Goal: Task Accomplishment & Management: Complete application form

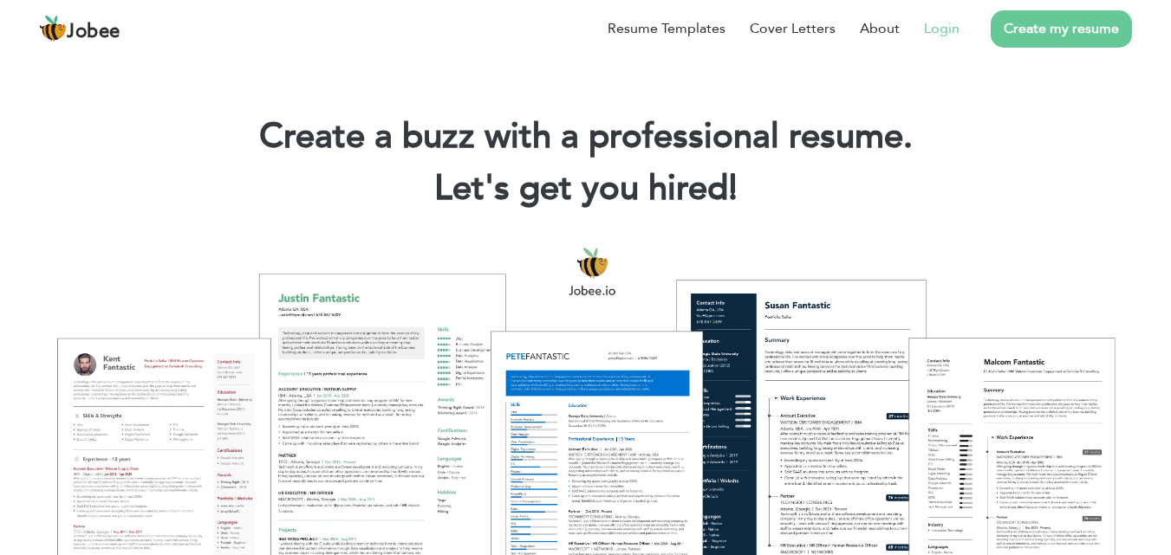
click at [944, 32] on link "Login" at bounding box center [942, 28] width 36 height 21
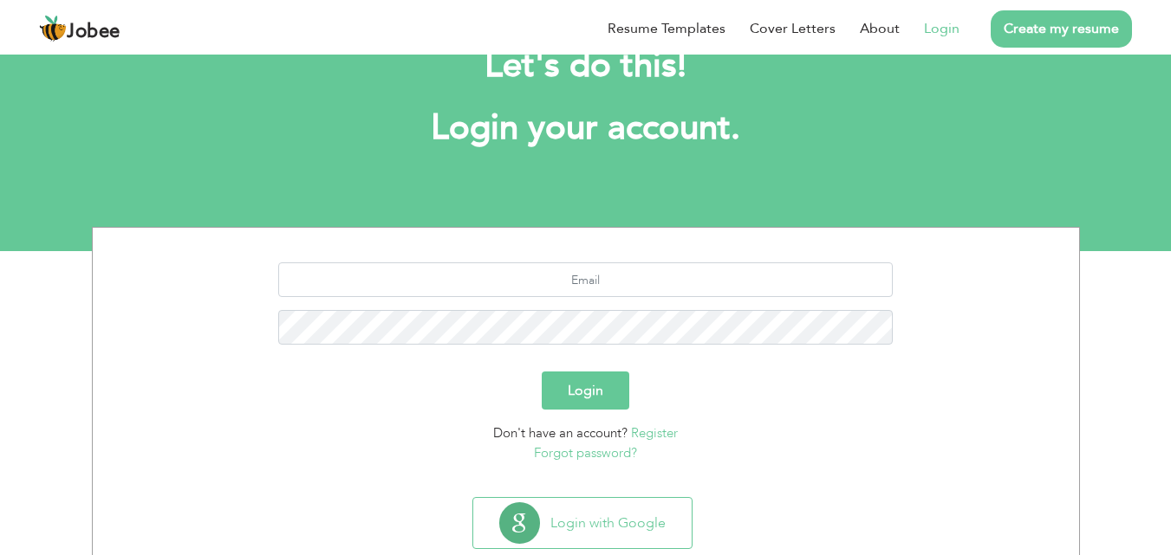
scroll to position [102, 0]
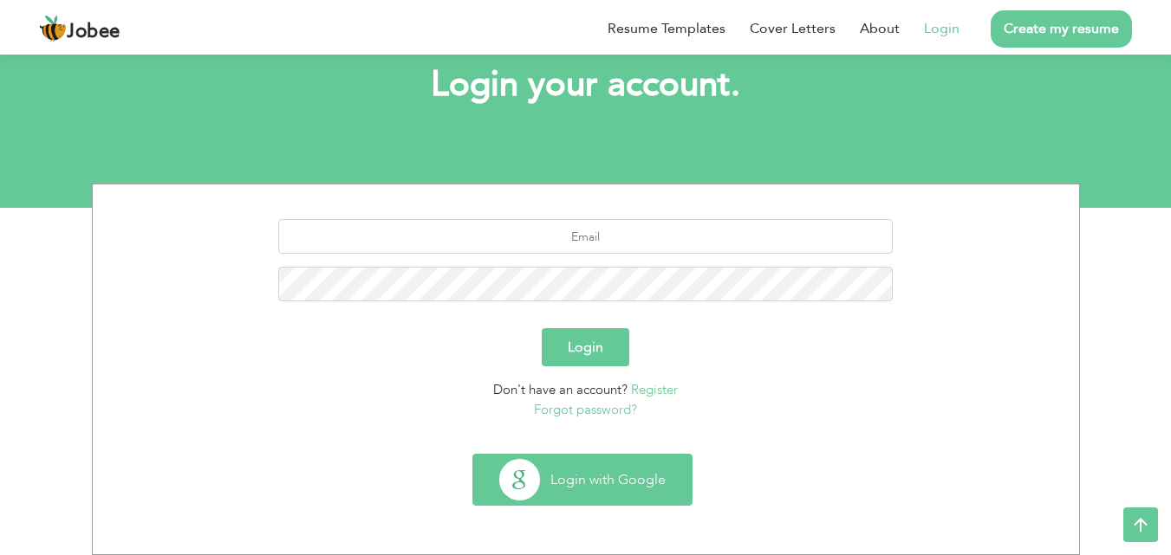
click at [584, 477] on button "Login with Google" at bounding box center [582, 480] width 218 height 50
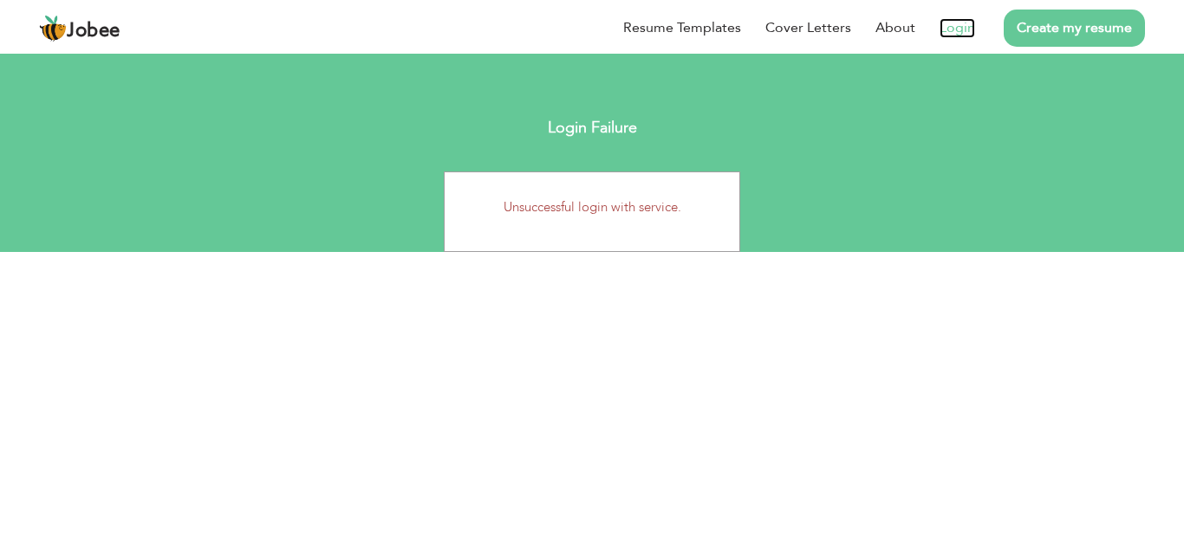
click at [951, 23] on link "Login" at bounding box center [957, 28] width 36 height 20
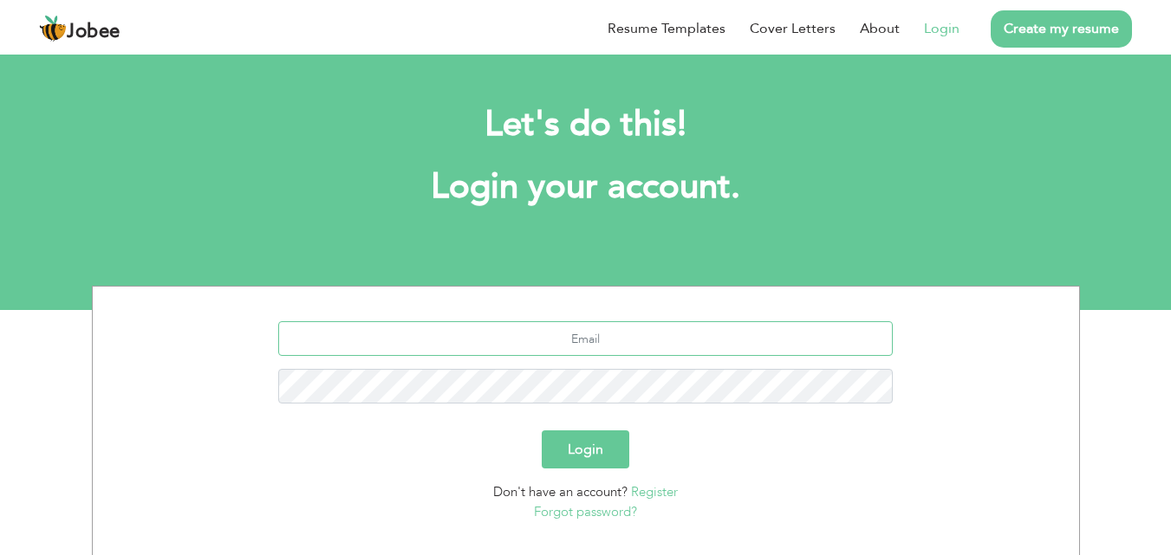
click at [610, 355] on input "text" at bounding box center [585, 338] width 614 height 35
type input "[EMAIL_ADDRESS][DOMAIN_NAME]"
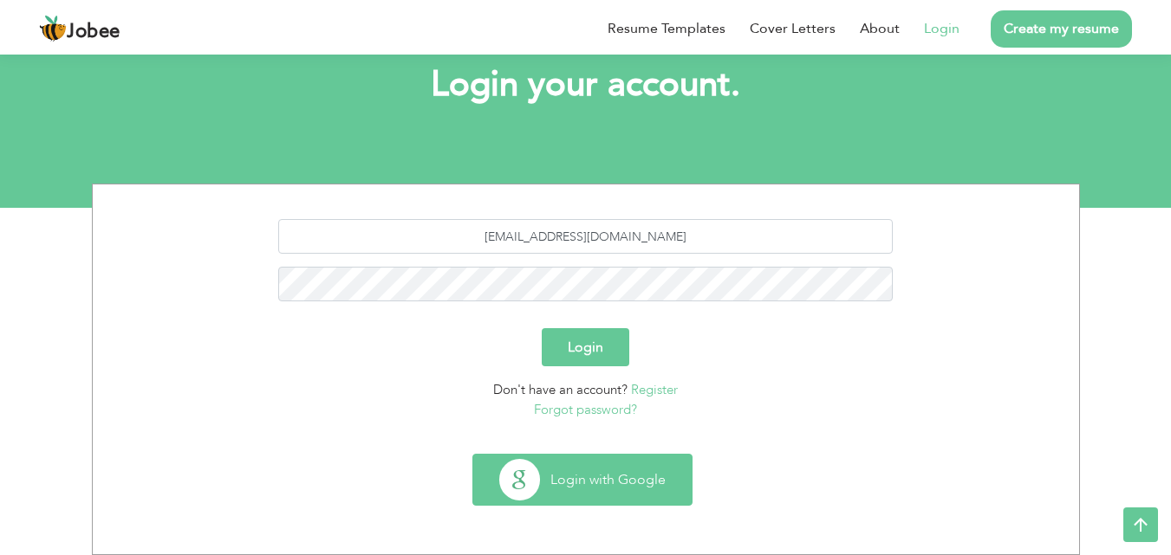
click at [568, 490] on button "Login with Google" at bounding box center [582, 480] width 218 height 50
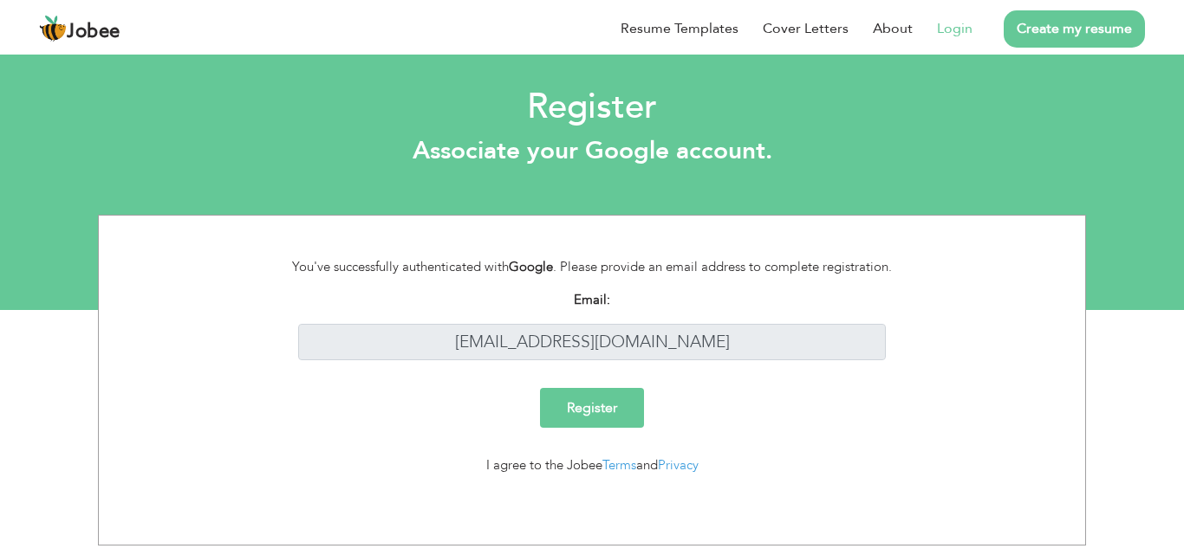
click at [604, 397] on input "Register" at bounding box center [592, 408] width 104 height 40
